Goal: Task Accomplishment & Management: Manage account settings

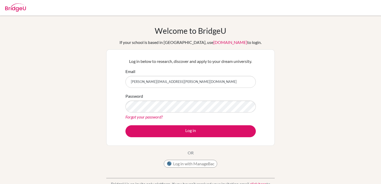
type input "[PERSON_NAME][EMAIL_ADDRESS][PERSON_NAME][DOMAIN_NAME]"
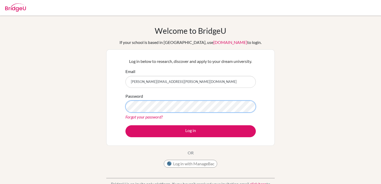
click at [125, 125] on button "Log in" at bounding box center [190, 131] width 130 height 12
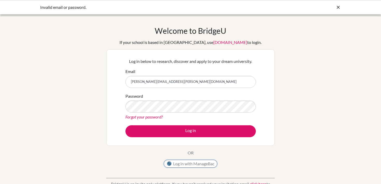
click at [188, 164] on button "Log in with ManageBac" at bounding box center [190, 163] width 53 height 8
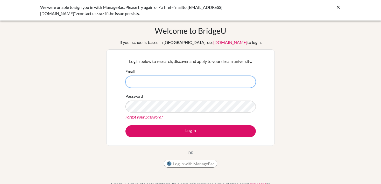
click at [159, 83] on input "Email" at bounding box center [190, 82] width 130 height 12
type input "[PERSON_NAME][EMAIL_ADDRESS][PERSON_NAME][DOMAIN_NAME]"
click at [155, 115] on link "Forgot your password?" at bounding box center [143, 116] width 37 height 5
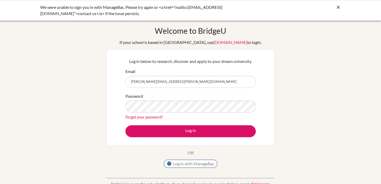
click at [174, 164] on button "Log in with ManageBac" at bounding box center [190, 163] width 53 height 8
click at [180, 82] on input "Email" at bounding box center [190, 82] width 130 height 12
type input "[PERSON_NAME][EMAIL_ADDRESS][PERSON_NAME][DOMAIN_NAME]"
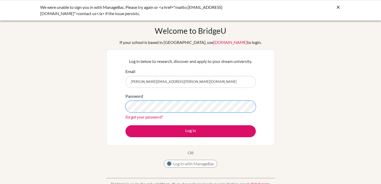
click at [125, 125] on button "Log in" at bounding box center [190, 131] width 130 height 12
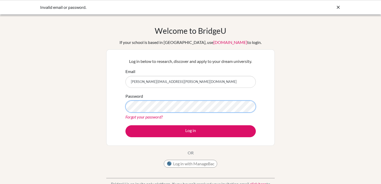
click at [125, 125] on button "Log in" at bounding box center [190, 131] width 130 height 12
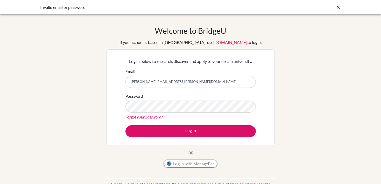
click at [178, 163] on button "Log in with ManageBac" at bounding box center [190, 163] width 53 height 8
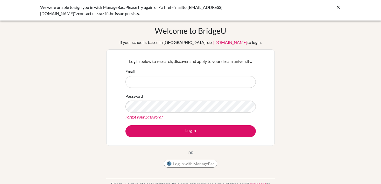
click at [186, 80] on input "Email" at bounding box center [190, 82] width 130 height 12
type input "[PERSON_NAME][EMAIL_ADDRESS][PERSON_NAME][DOMAIN_NAME]"
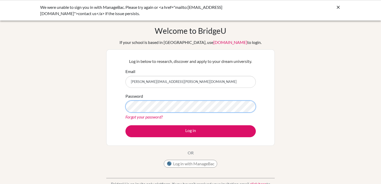
click at [125, 125] on button "Log in" at bounding box center [190, 131] width 130 height 12
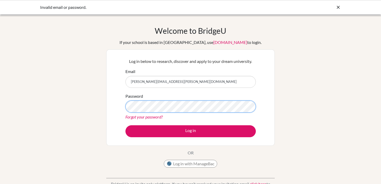
click at [125, 125] on button "Log in" at bounding box center [190, 131] width 130 height 12
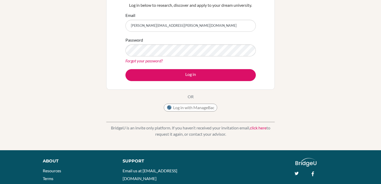
scroll to position [61, 0]
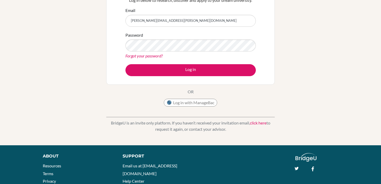
click at [257, 125] on link "click here" at bounding box center [258, 122] width 17 height 5
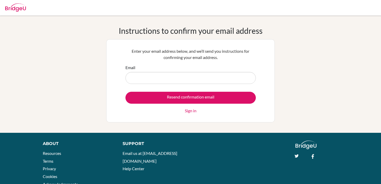
click at [175, 77] on input "Email" at bounding box center [190, 78] width 130 height 12
type input "[PERSON_NAME][EMAIL_ADDRESS][PERSON_NAME][DOMAIN_NAME]"
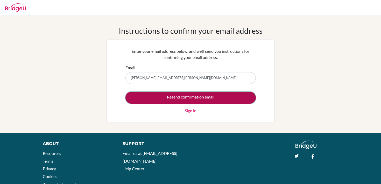
click at [177, 97] on input "Resend confirmation email" at bounding box center [190, 98] width 130 height 12
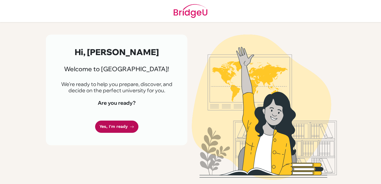
click at [124, 123] on link "Yes, I'm ready" at bounding box center [116, 126] width 43 height 12
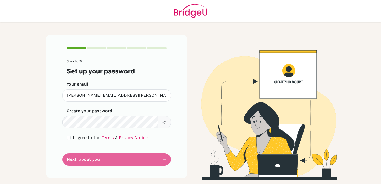
click at [166, 125] on button "button" at bounding box center [164, 122] width 13 height 12
click at [71, 137] on div "I agree to the Terms & Privacy Notice" at bounding box center [117, 137] width 100 height 6
click at [69, 137] on input "checkbox" at bounding box center [69, 137] width 4 height 4
checkbox input "true"
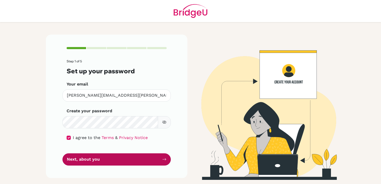
click at [71, 156] on button "Next, about you" at bounding box center [116, 159] width 108 height 12
